Goal: Task Accomplishment & Management: Use online tool/utility

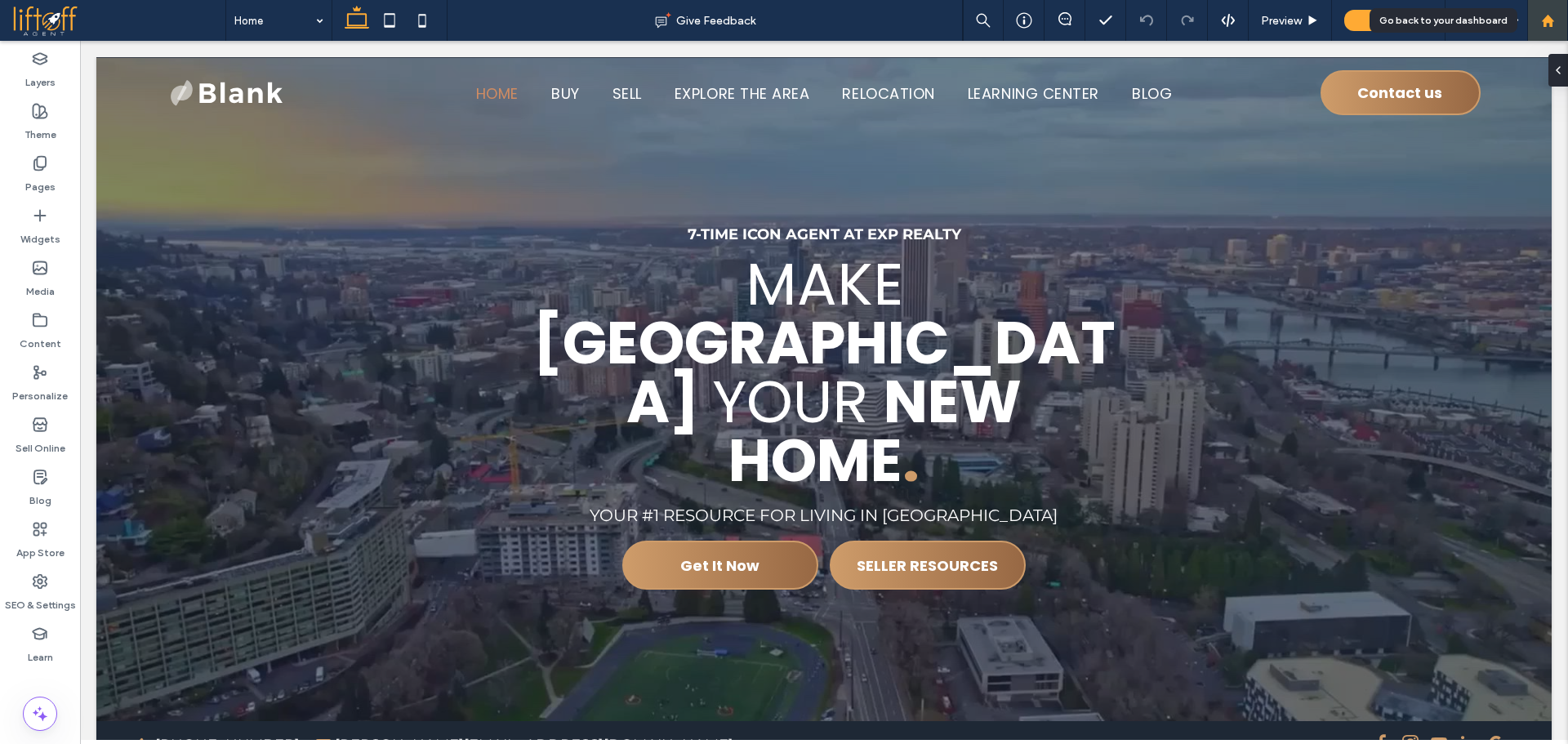
click at [1562, 15] on div at bounding box center [1548, 21] width 39 height 14
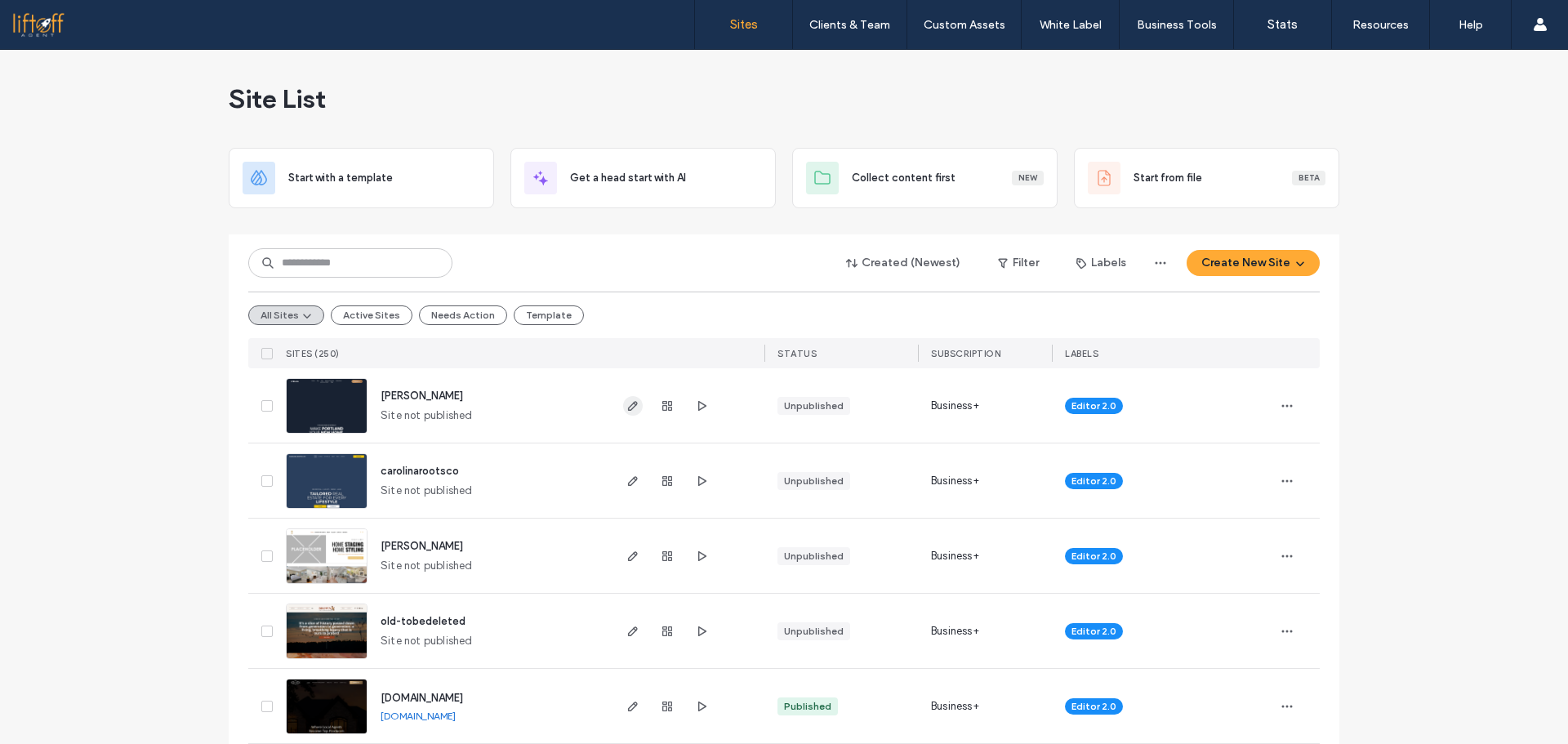
click at [629, 409] on icon "button" at bounding box center [633, 405] width 13 height 13
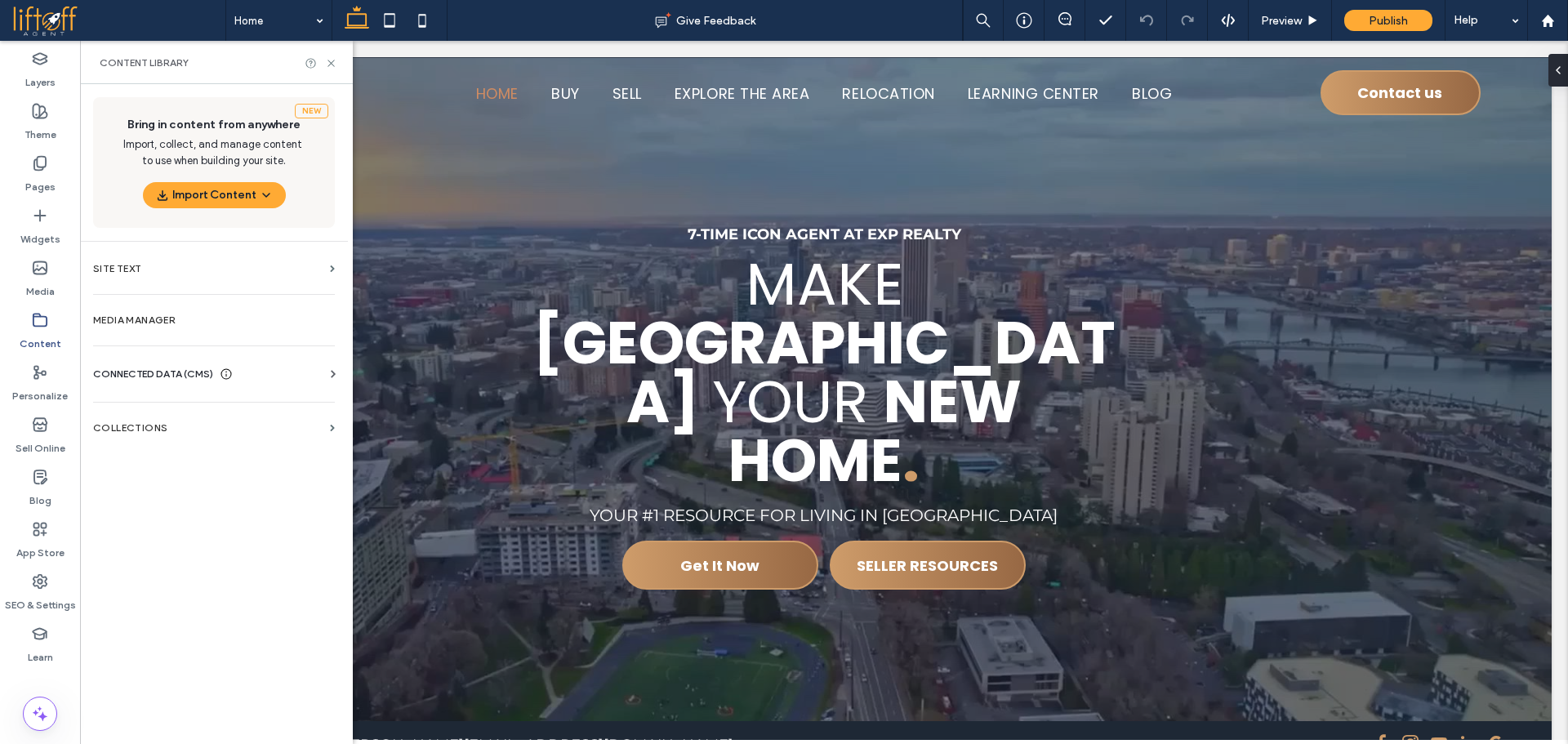
click at [311, 369] on div "CONNECTED DATA (CMS)" at bounding box center [217, 374] width 248 height 16
click at [246, 586] on section "Collections" at bounding box center [213, 578] width 268 height 37
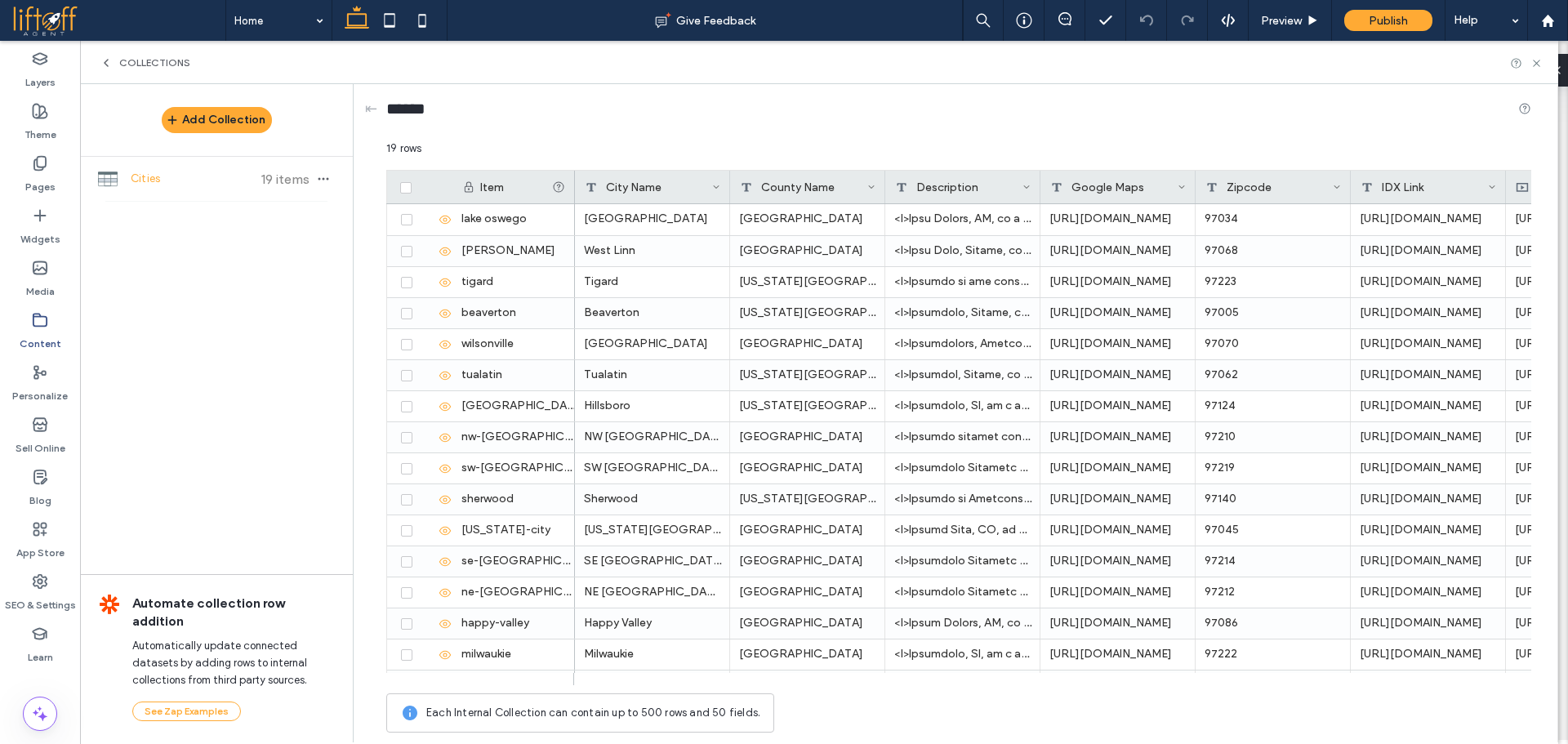
click at [196, 326] on div "Add Collection Cities 19 items Automate collection row addition Automatically u…" at bounding box center [216, 412] width 273 height 657
click at [193, 195] on div "Cities 19 items" at bounding box center [216, 179] width 273 height 44
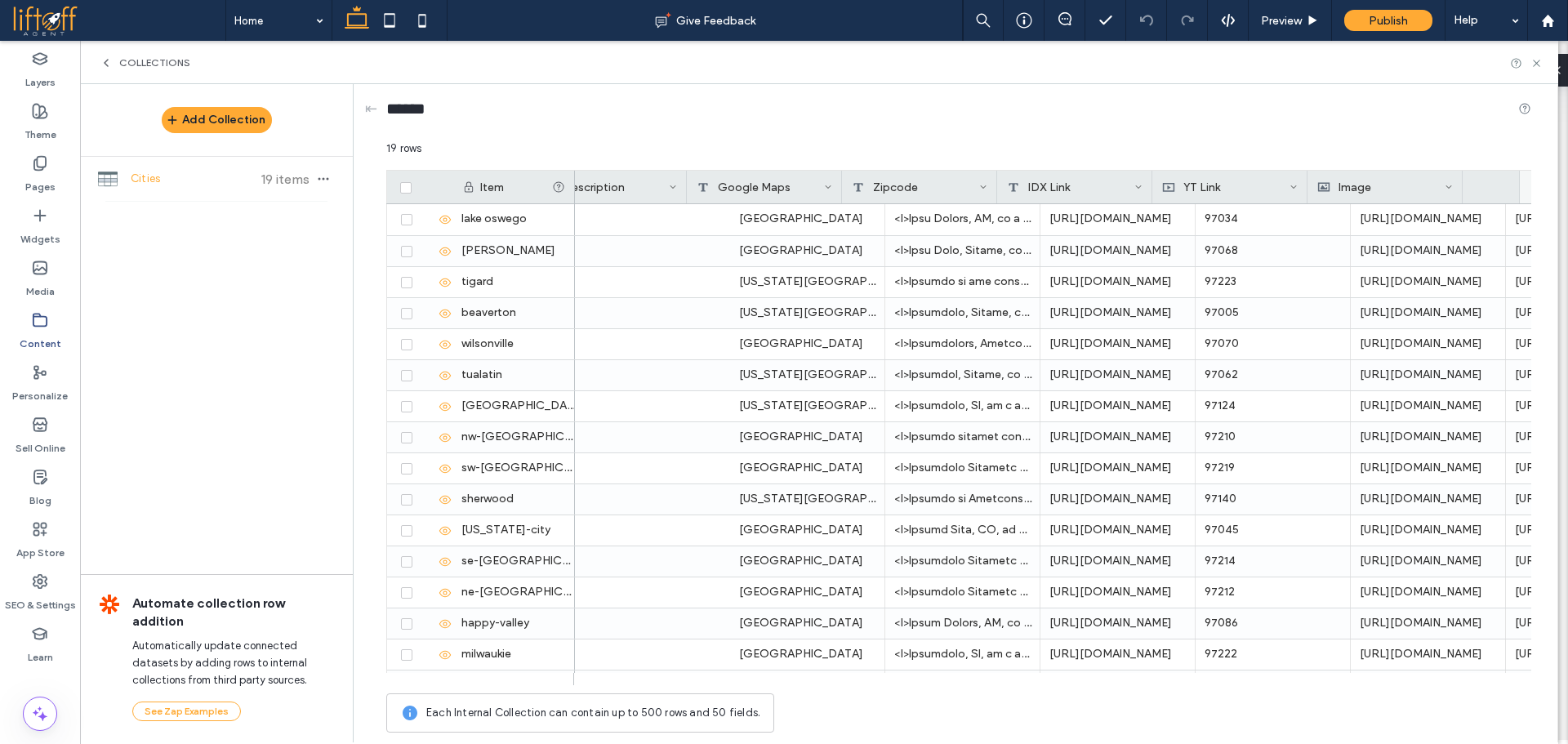
scroll to position [0, 354]
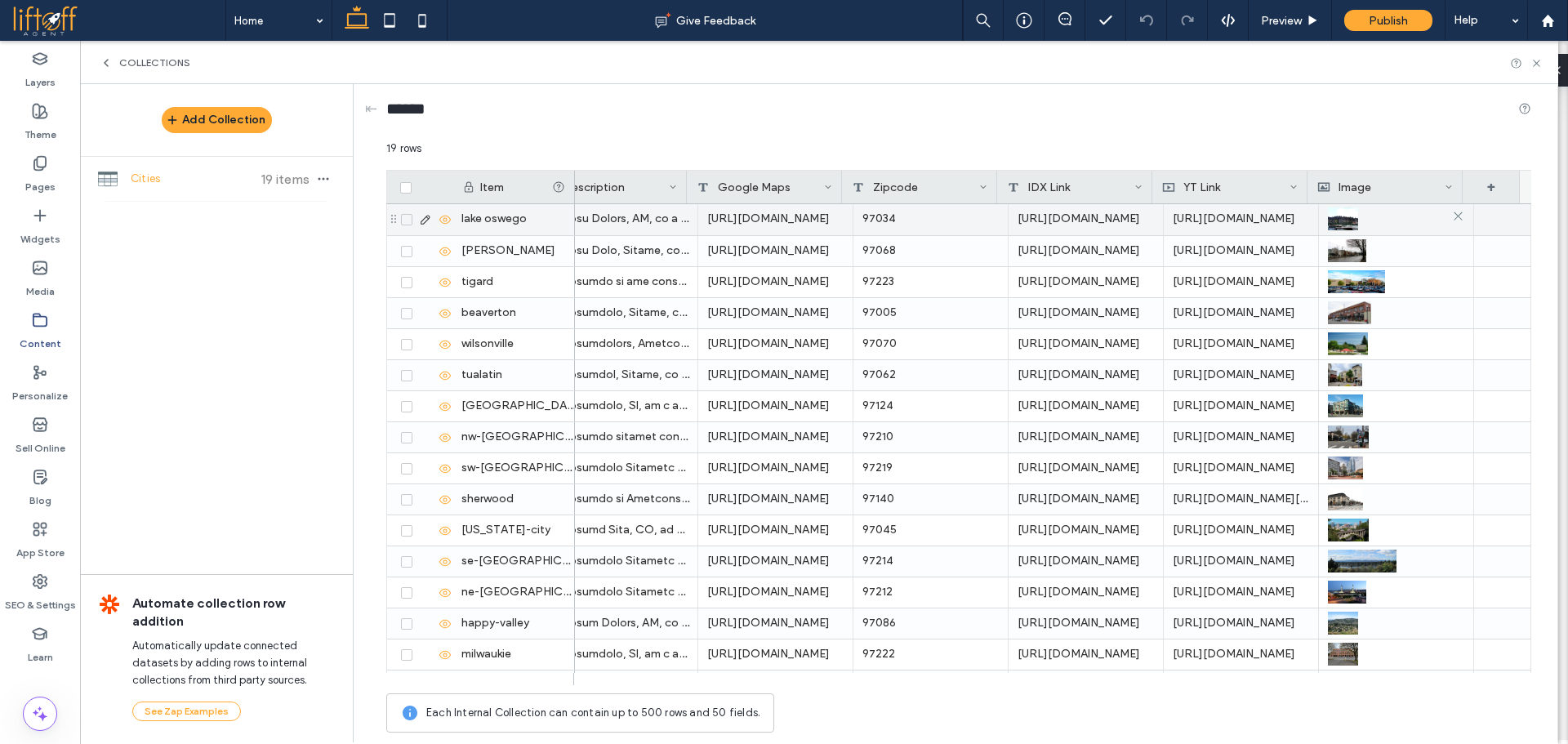
click at [1408, 216] on div at bounding box center [1396, 219] width 136 height 29
click at [1396, 227] on div at bounding box center [1396, 220] width 135 height 29
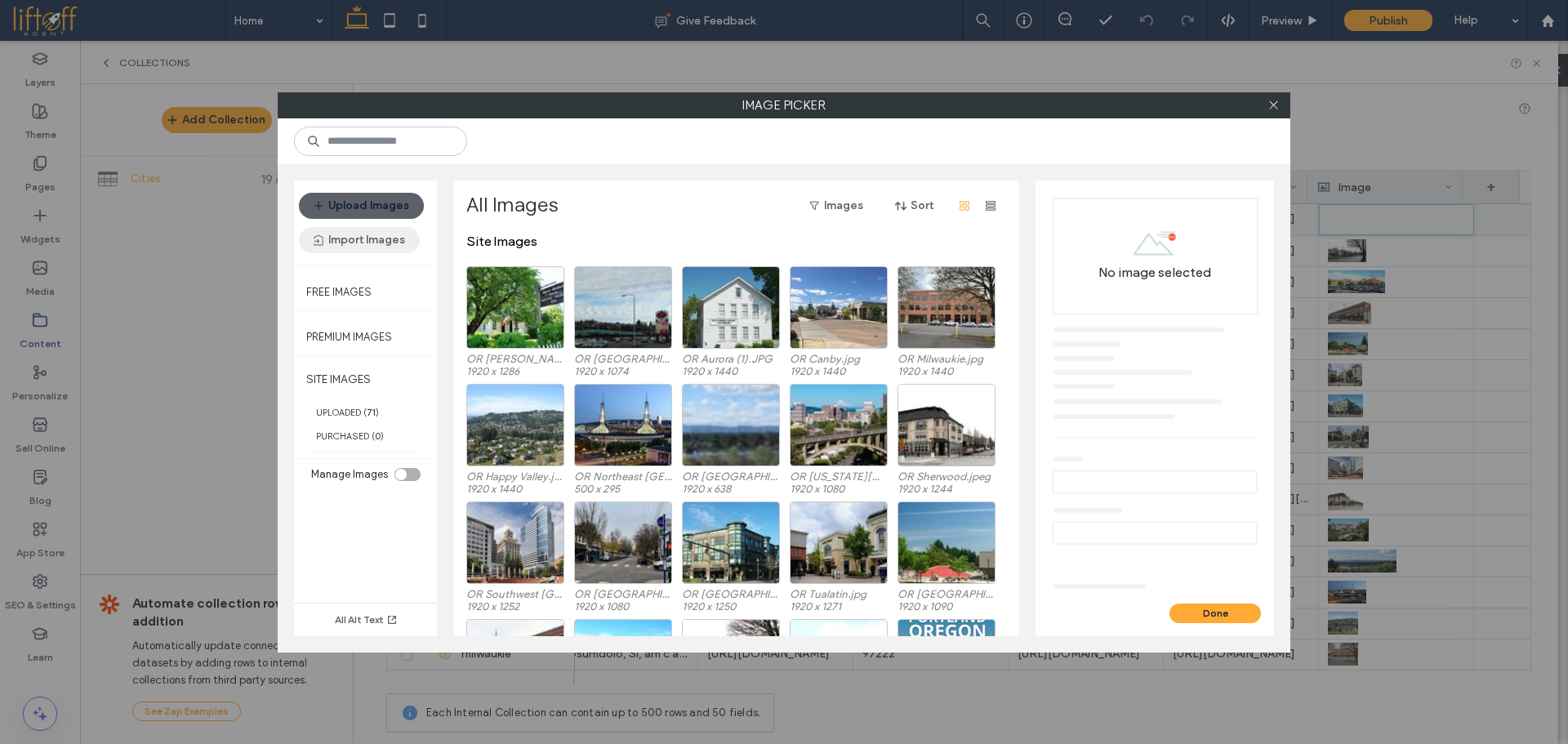
click at [377, 238] on button "Import Images" at bounding box center [359, 239] width 121 height 26
click at [398, 316] on span "From Online Platforms" at bounding box center [386, 314] width 105 height 16
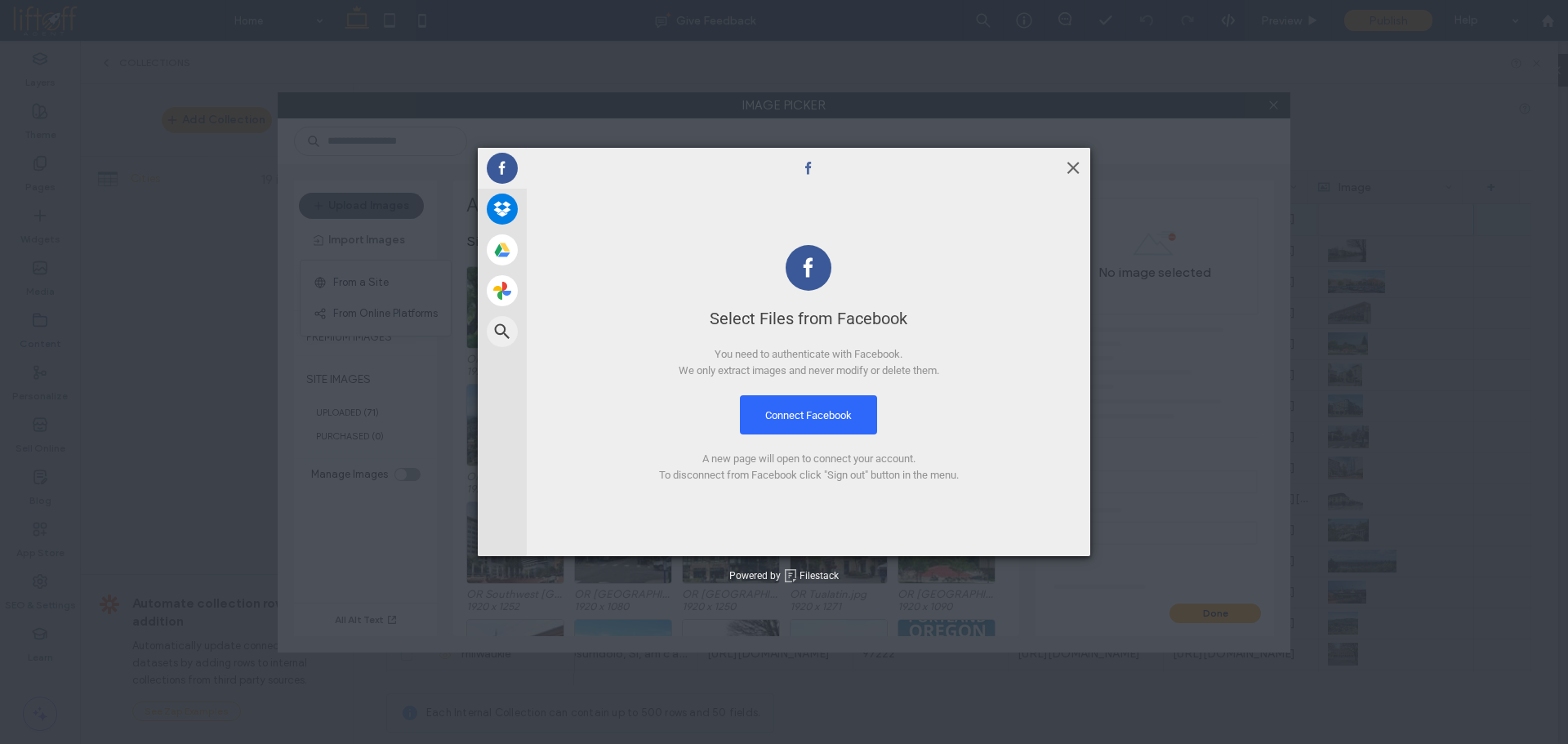
click at [1075, 169] on span at bounding box center [1073, 167] width 18 height 18
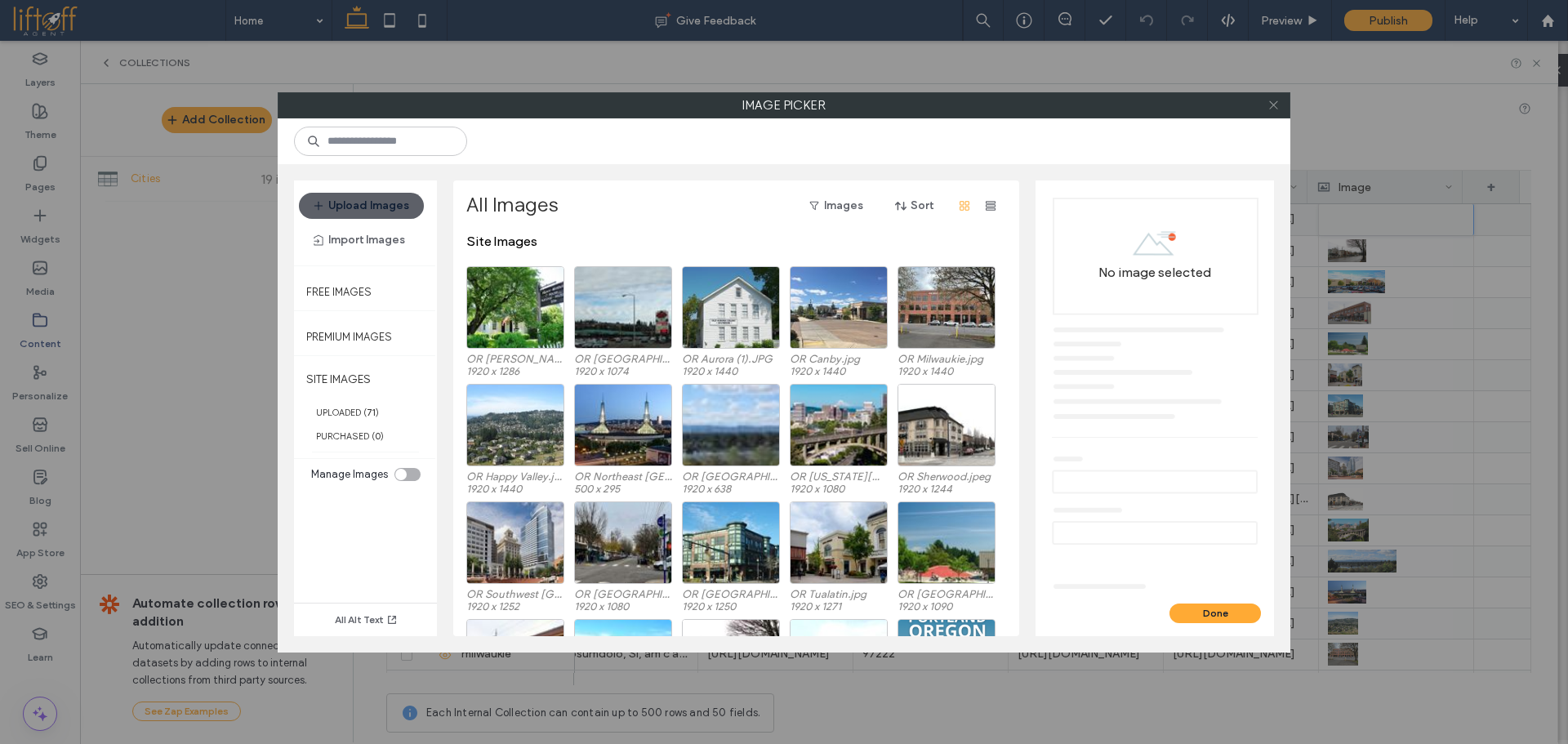
click at [1270, 106] on icon at bounding box center [1274, 105] width 12 height 12
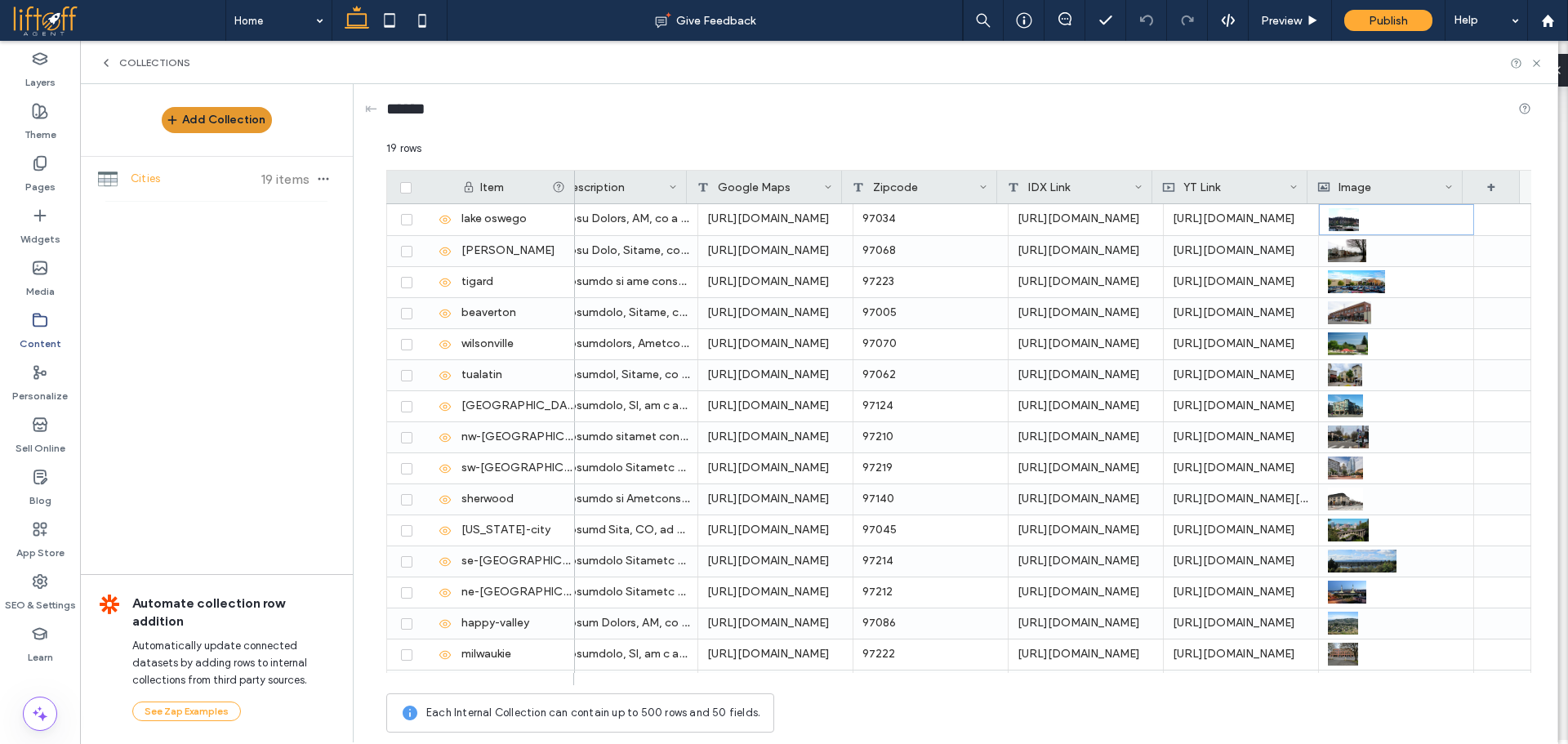
click at [248, 125] on button "Add Collection" at bounding box center [217, 119] width 110 height 26
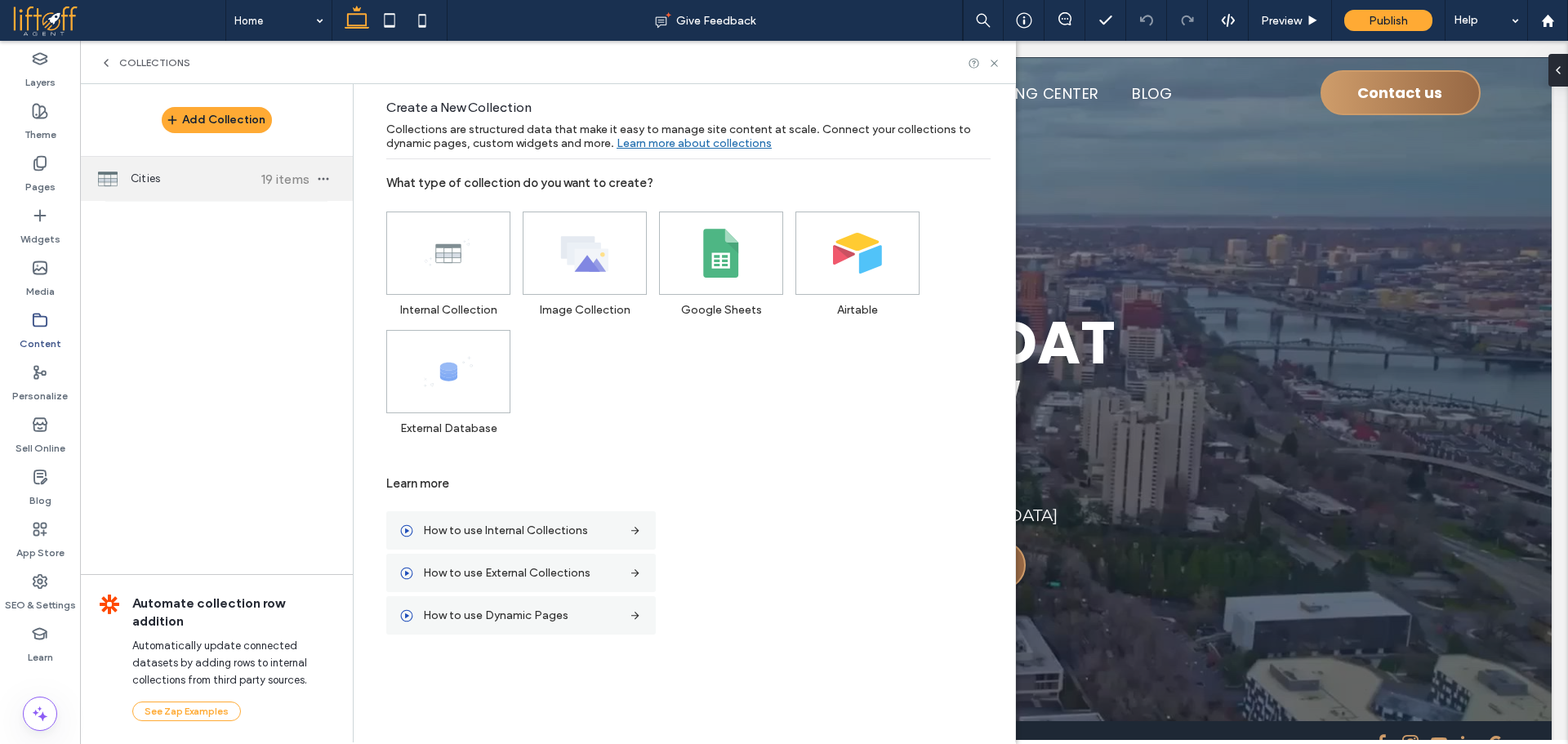
click at [253, 172] on div "Cities 19 items" at bounding box center [216, 179] width 273 height 44
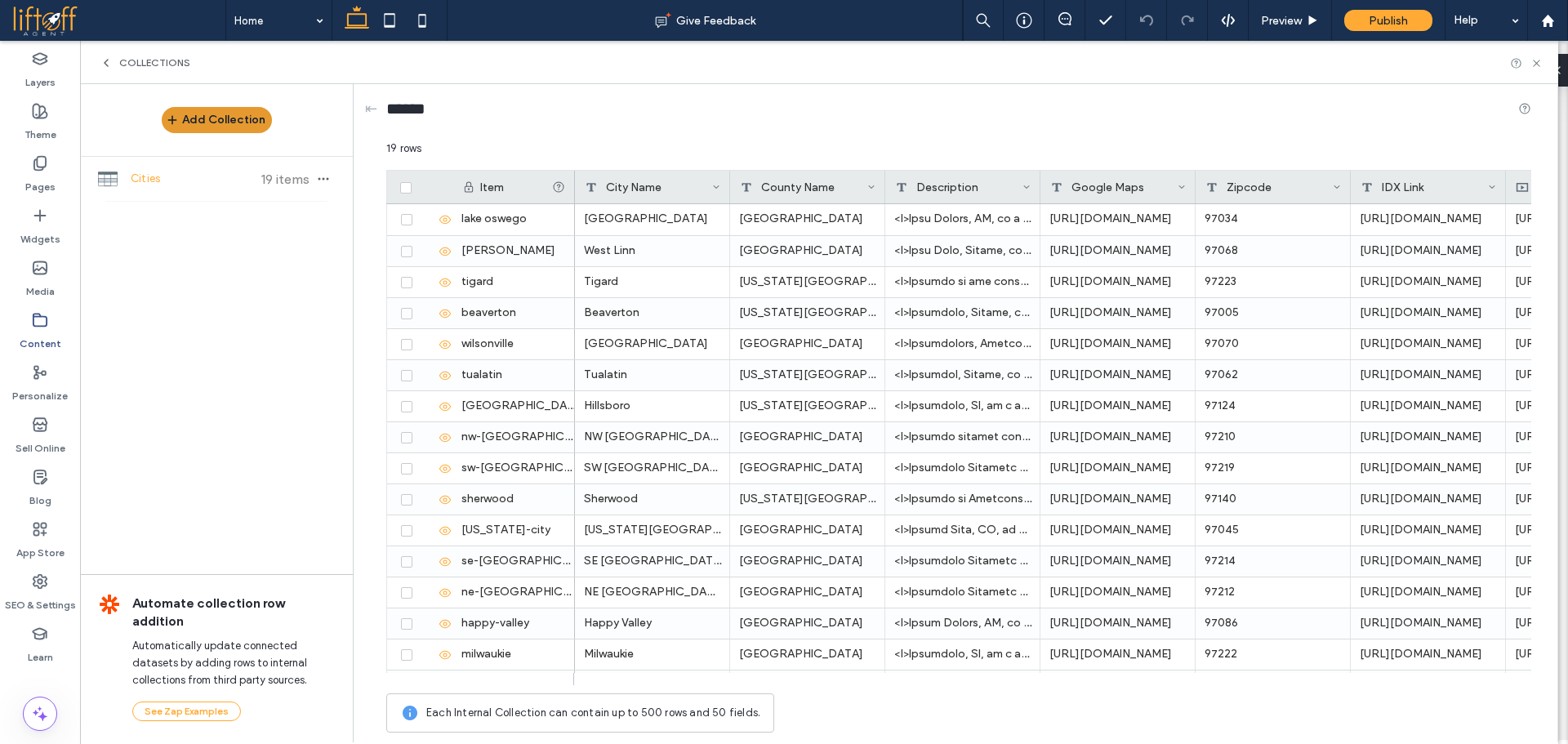
click at [252, 120] on button "Add Collection" at bounding box center [217, 119] width 110 height 26
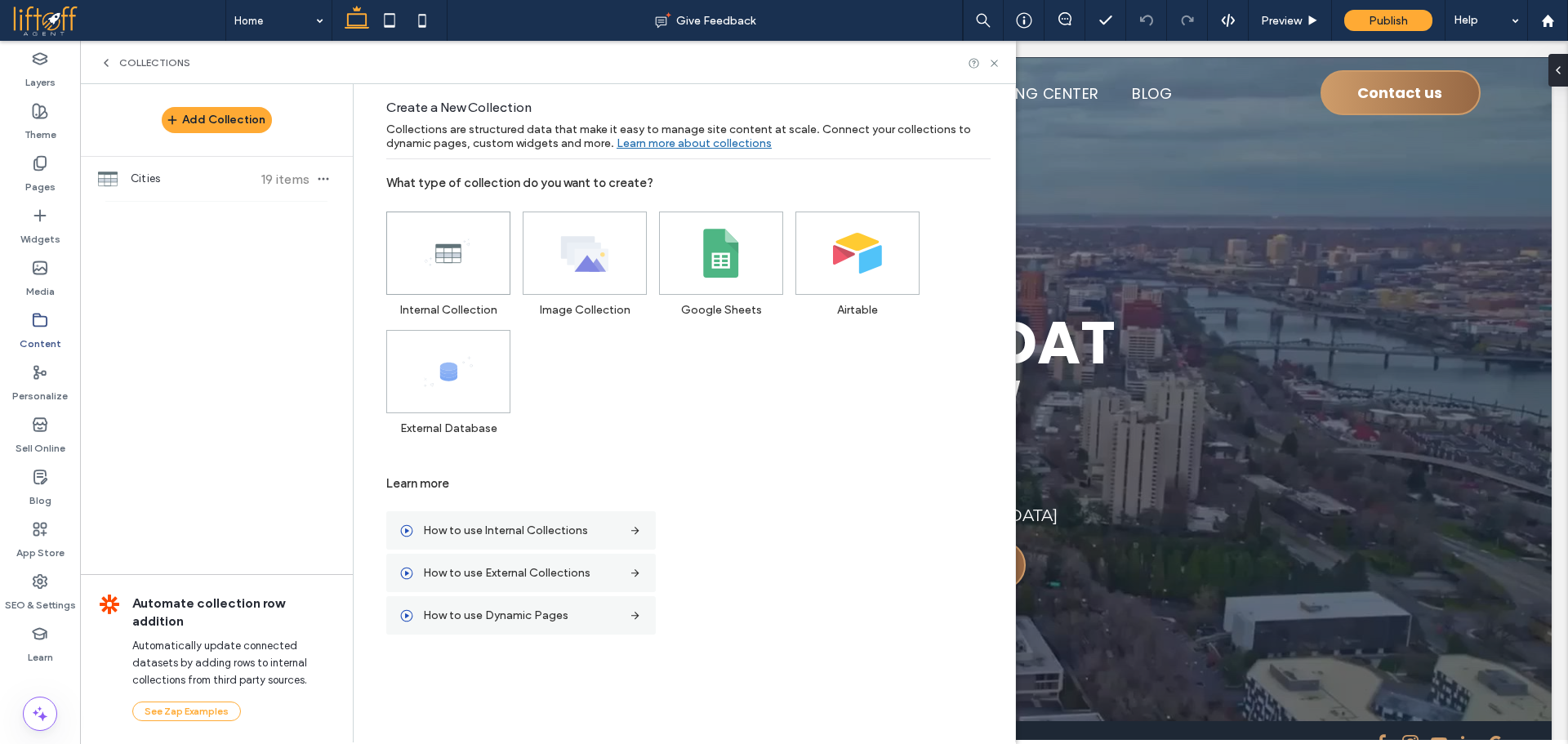
click at [428, 252] on icon at bounding box center [448, 252] width 49 height 49
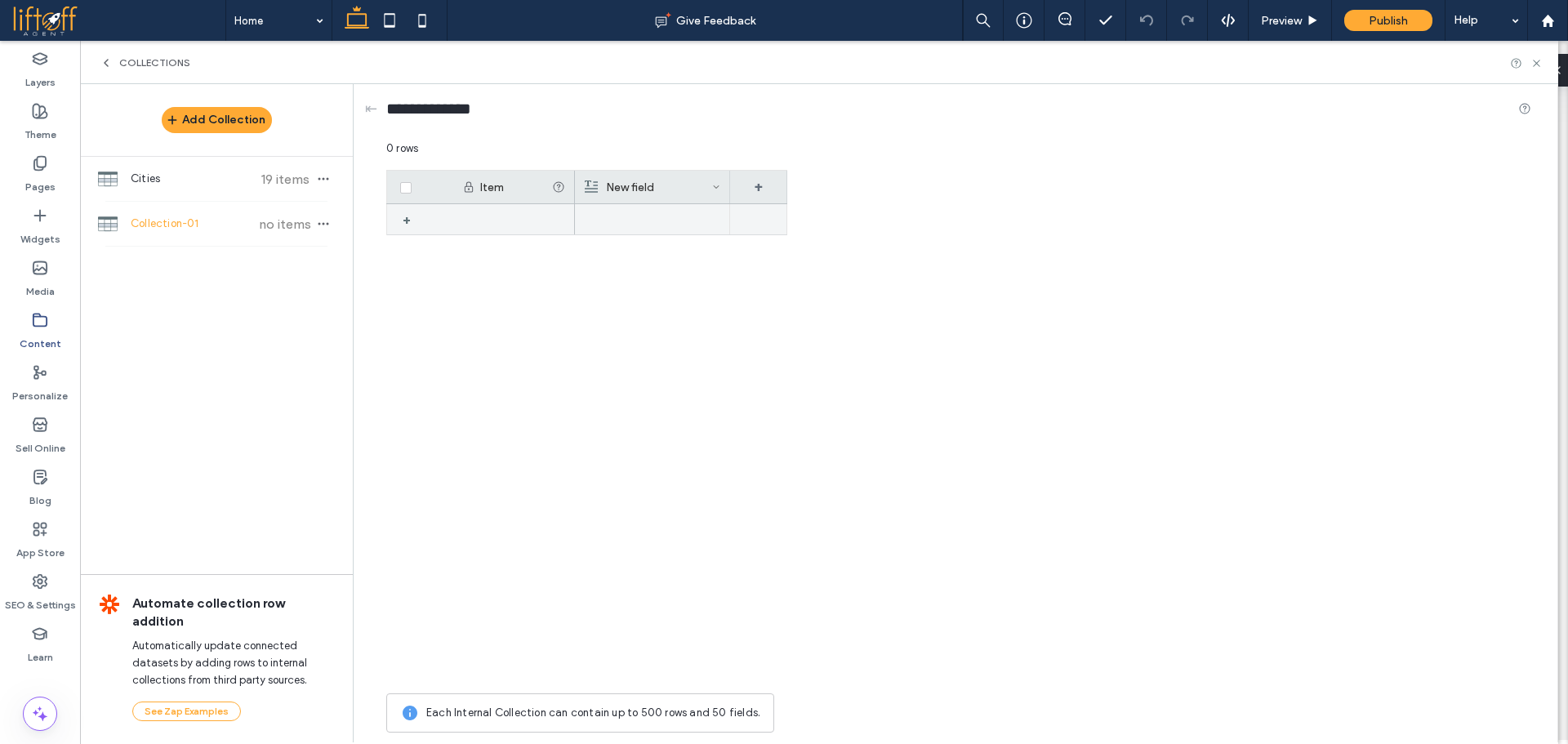
click at [661, 229] on div at bounding box center [652, 220] width 136 height 30
click at [708, 189] on div "New field" at bounding box center [648, 187] width 127 height 33
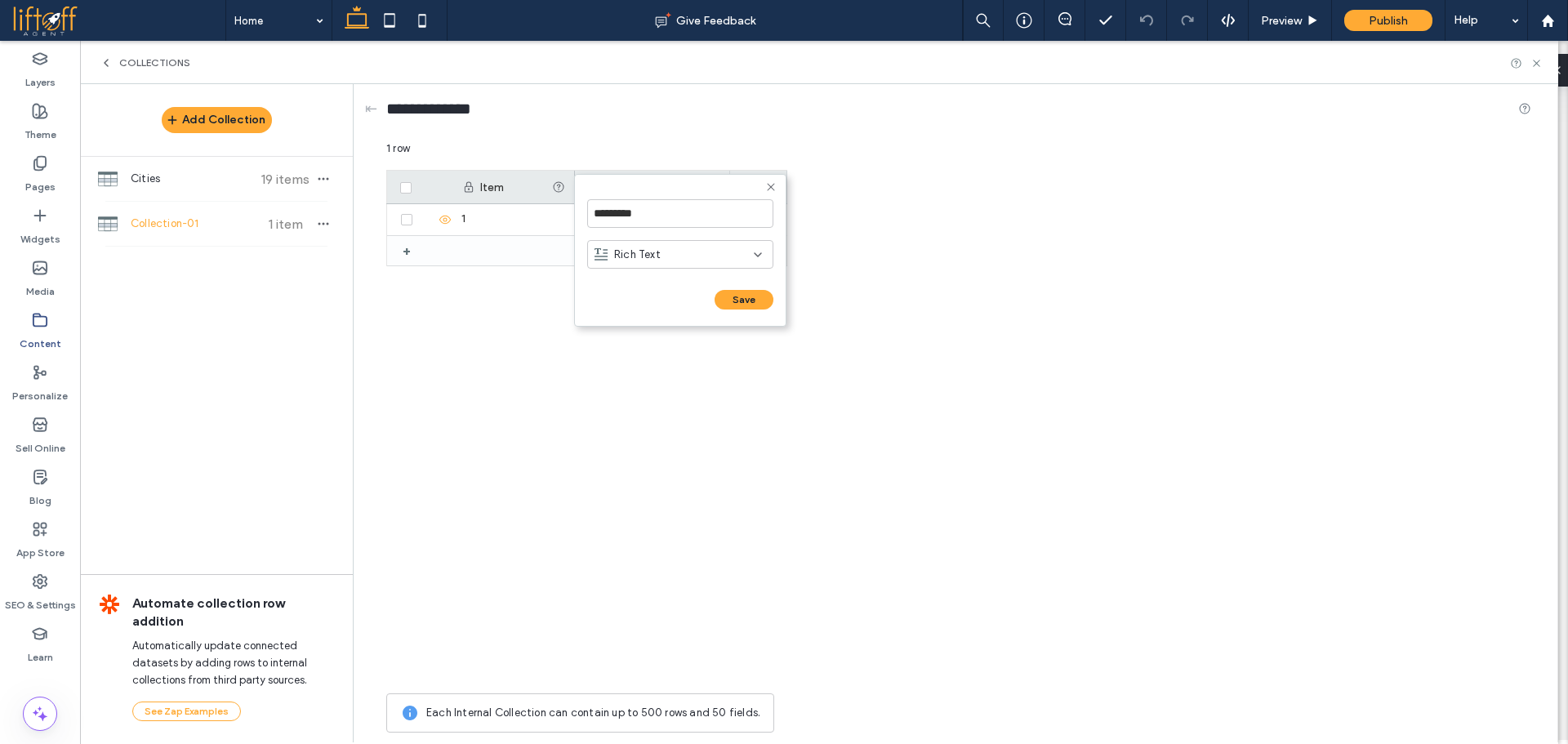
click at [699, 252] on div "Rich Text" at bounding box center [674, 254] width 159 height 16
click at [649, 344] on div "Image" at bounding box center [680, 340] width 185 height 28
click at [765, 316] on form "********* Image Save ******" at bounding box center [680, 251] width 212 height 153
click at [756, 300] on button "Save" at bounding box center [744, 300] width 59 height 20
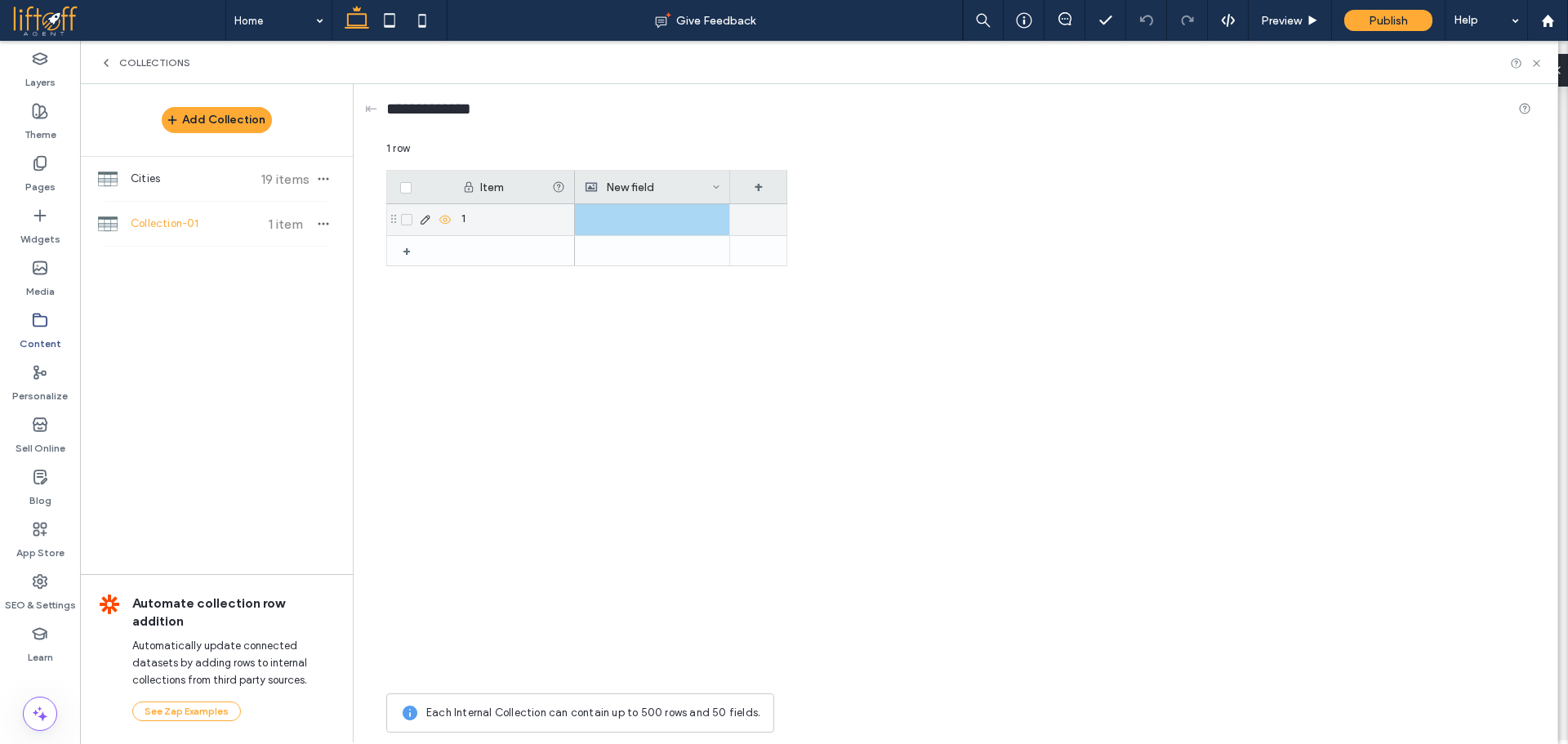
click at [670, 220] on div at bounding box center [652, 220] width 136 height 31
click at [670, 220] on div at bounding box center [652, 220] width 135 height 29
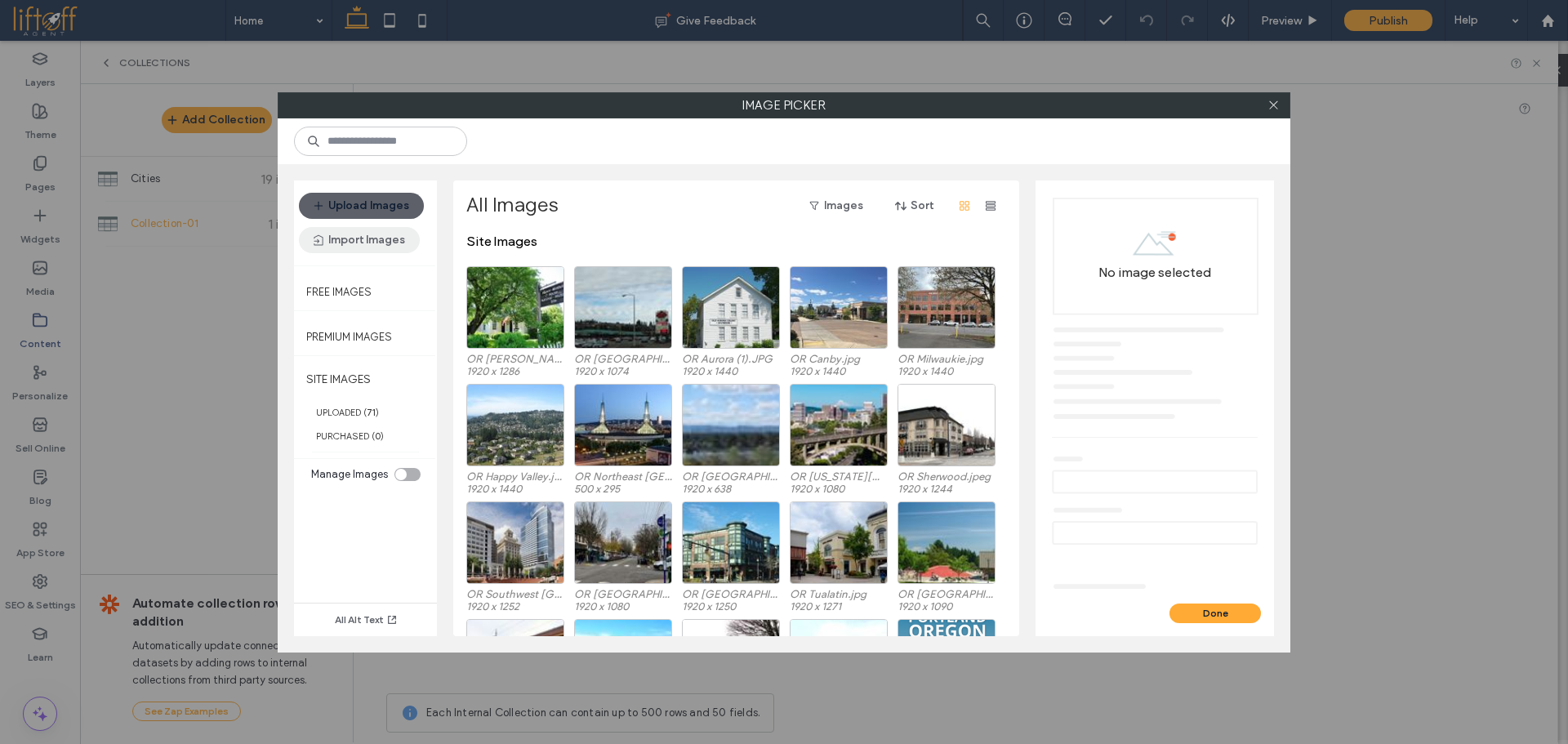
click at [388, 234] on button "Import Images" at bounding box center [359, 239] width 121 height 26
click at [379, 315] on span "From Online Platforms" at bounding box center [386, 314] width 105 height 16
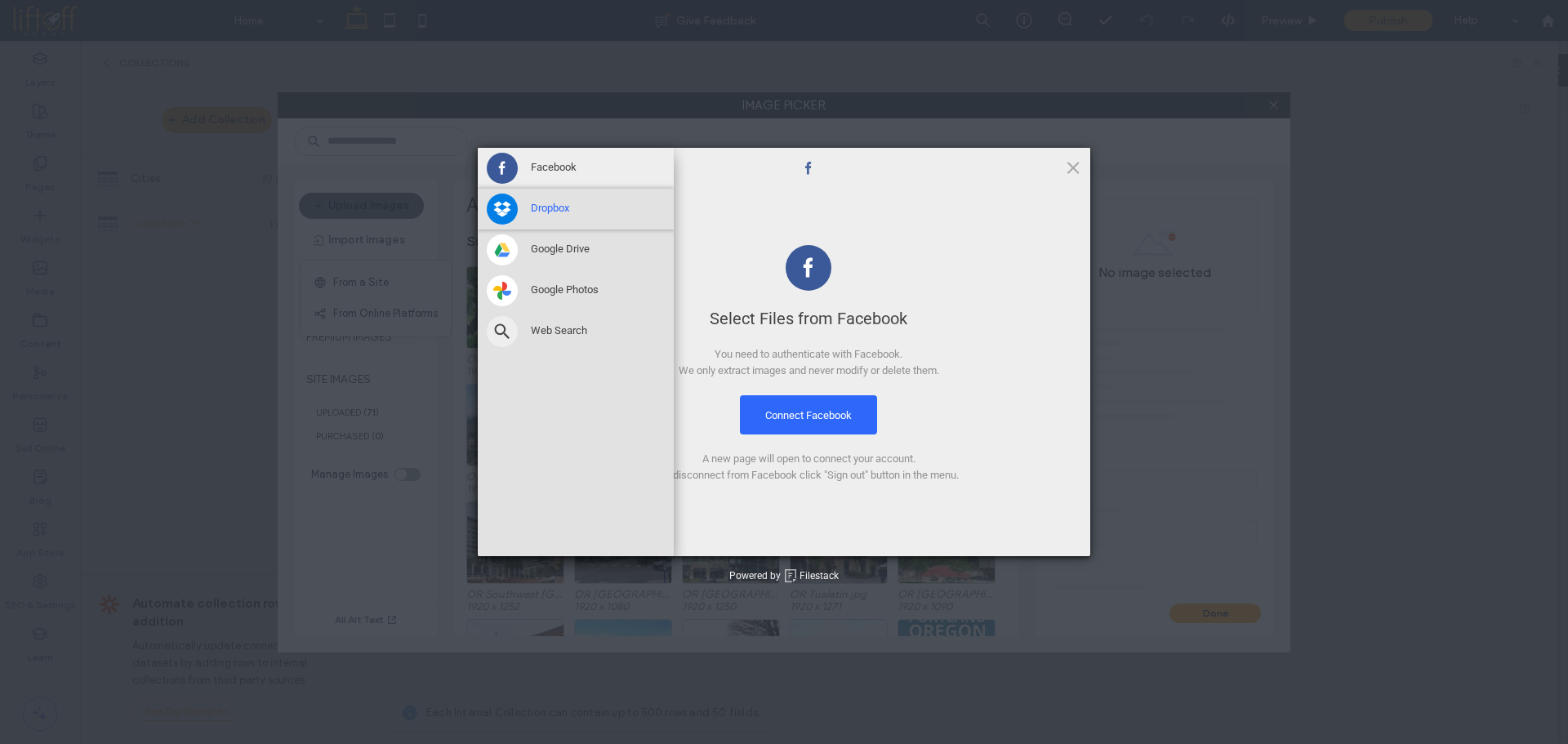
click at [564, 198] on div "Dropbox" at bounding box center [575, 209] width 196 height 41
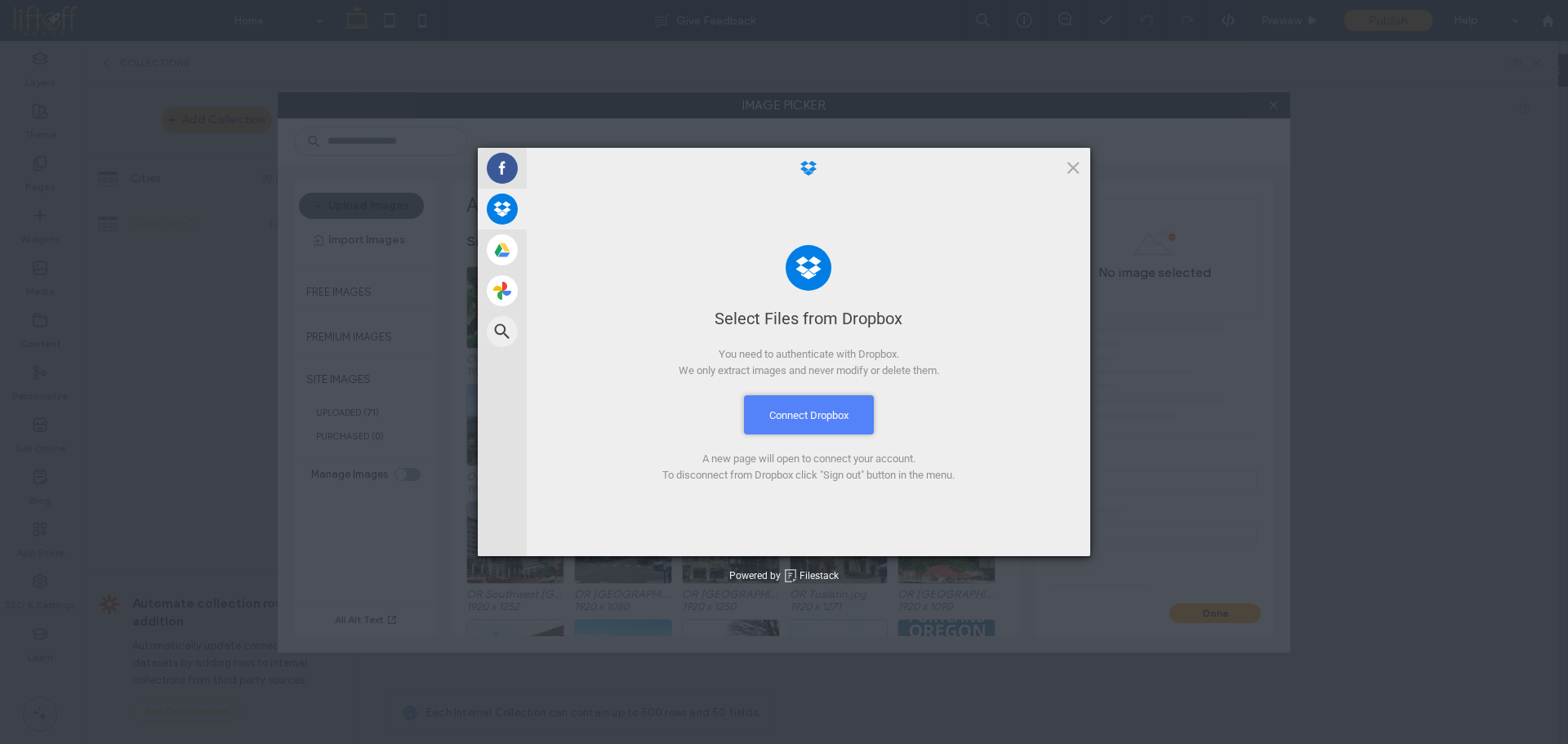
click at [828, 406] on button "Connect Dropbox" at bounding box center [809, 415] width 130 height 39
